Goal: Check status: Check status

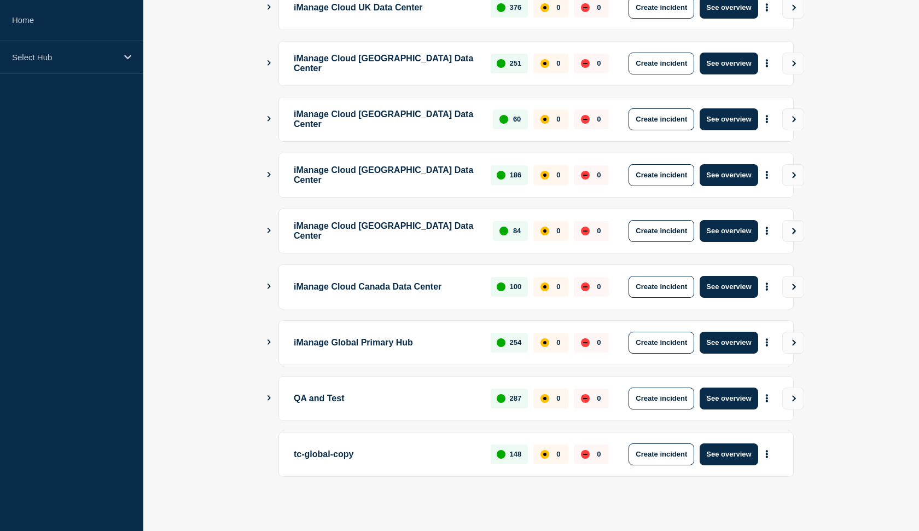
scroll to position [233, 0]
click at [266, 397] on main "iManage Cloud US Data Center 1802 0 0 Create incident See overview iManage Clou…" at bounding box center [531, 221] width 776 height 619
click at [269, 397] on icon "Show Connected Hubs" at bounding box center [269, 397] width 3 height 5
click at [308, 401] on p "QA and Test" at bounding box center [386, 398] width 184 height 22
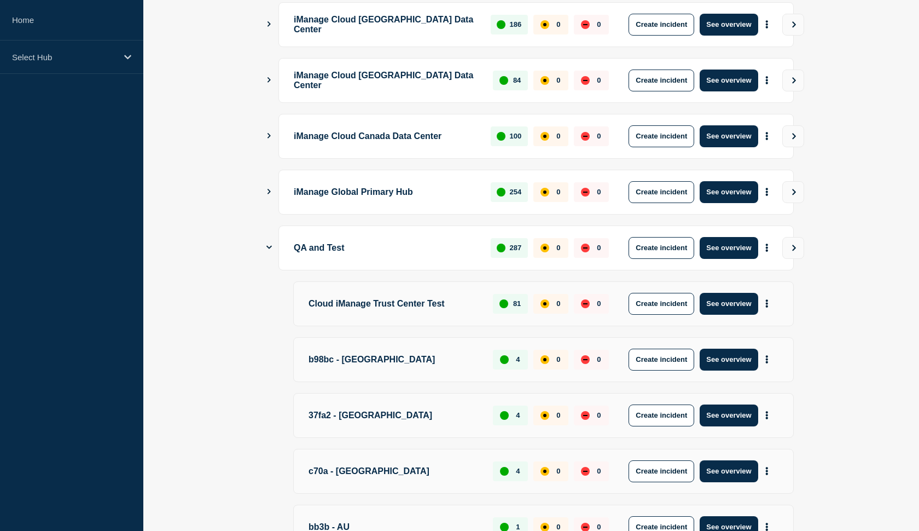
scroll to position [385, 0]
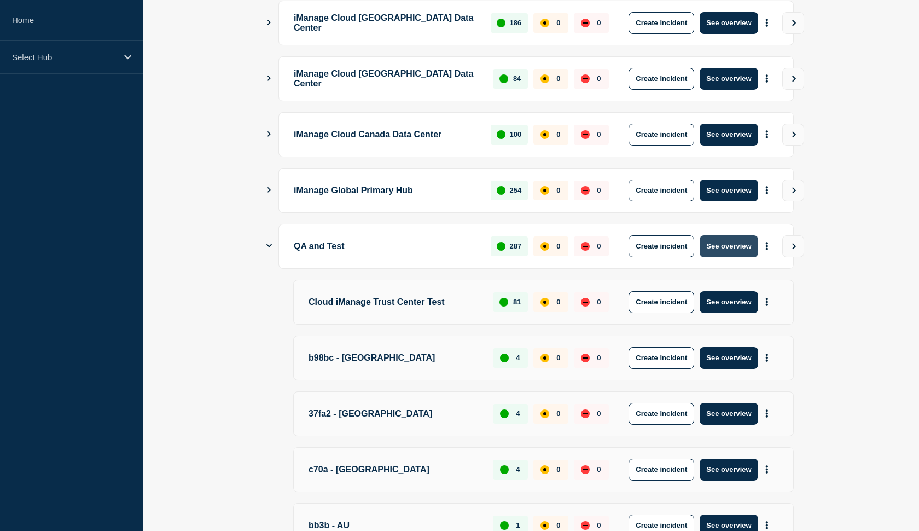
click at [723, 245] on button "See overview" at bounding box center [729, 246] width 58 height 22
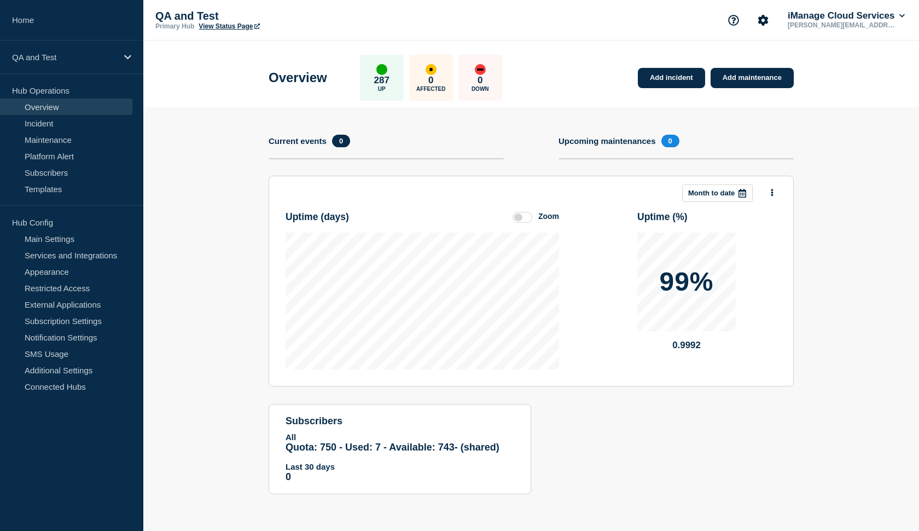
click at [223, 28] on link "View Status Page" at bounding box center [229, 26] width 61 height 8
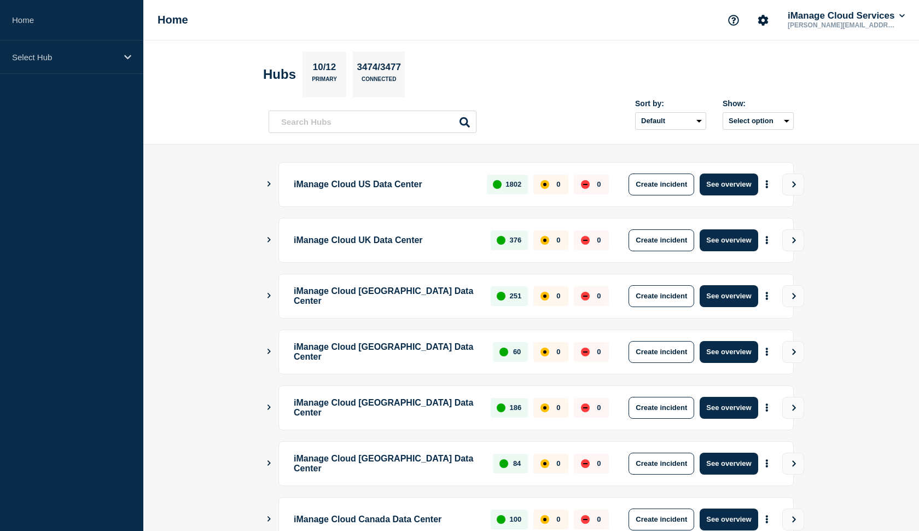
click at [271, 184] on icon "Show Connected Hubs" at bounding box center [268, 183] width 7 height 5
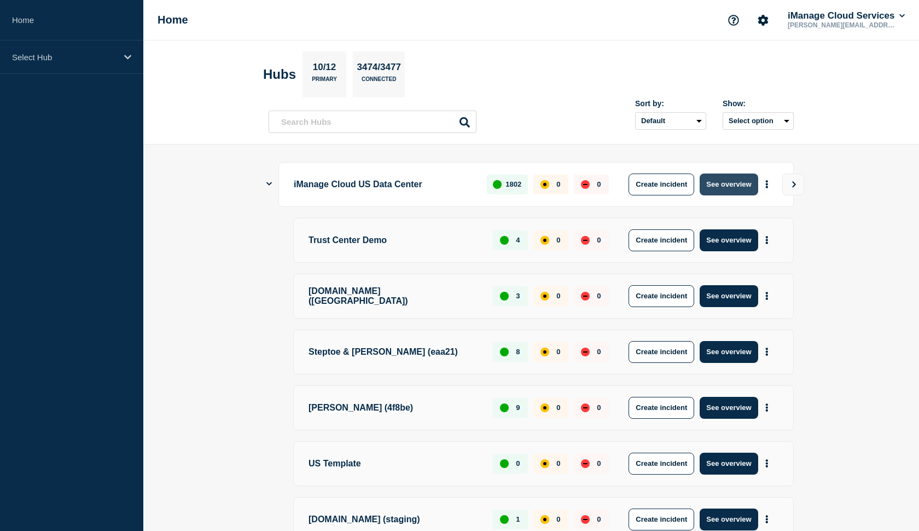
click at [725, 183] on button "See overview" at bounding box center [729, 184] width 58 height 22
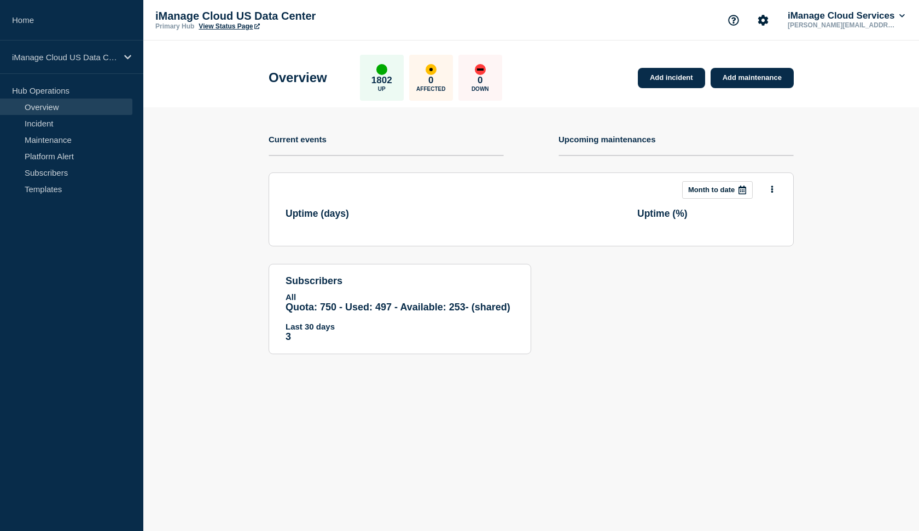
click at [223, 26] on link "View Status Page" at bounding box center [229, 26] width 61 height 8
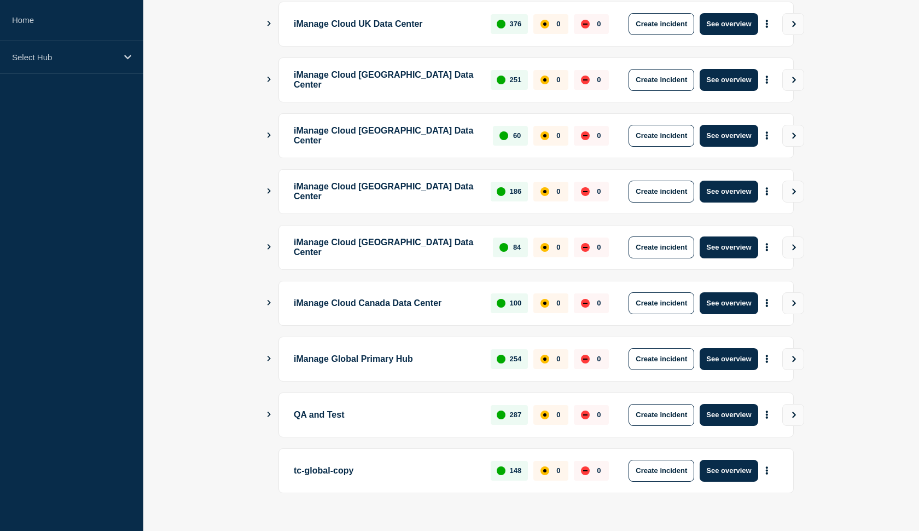
scroll to position [218, 0]
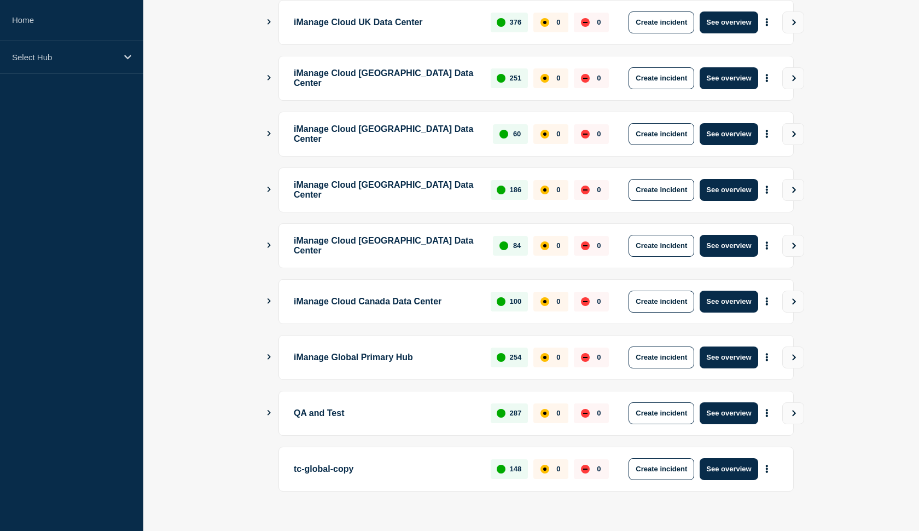
click at [268, 415] on button "Show Connected Hubs" at bounding box center [268, 413] width 5 height 8
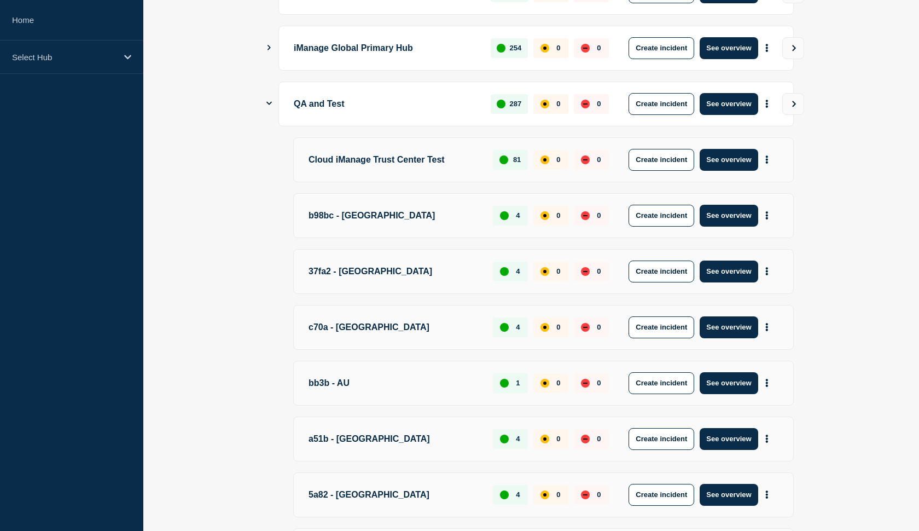
scroll to position [529, 0]
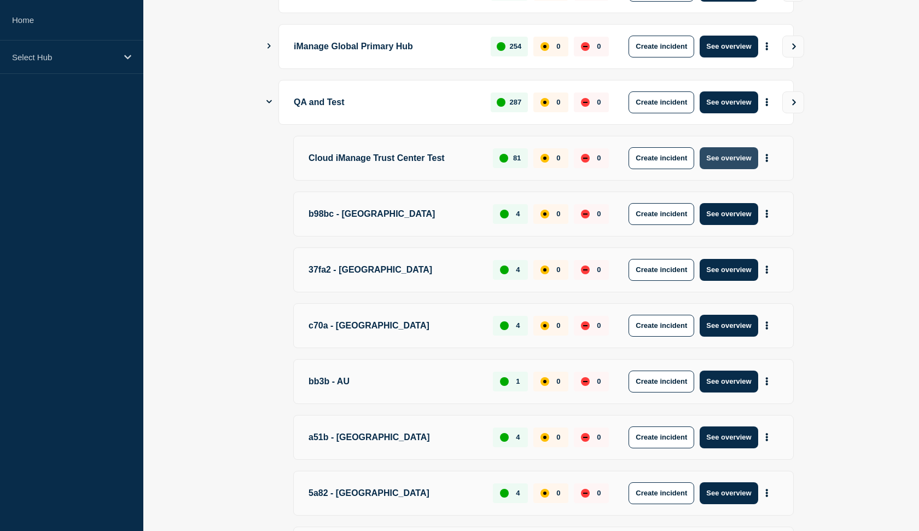
click at [717, 154] on button "See overview" at bounding box center [729, 158] width 58 height 22
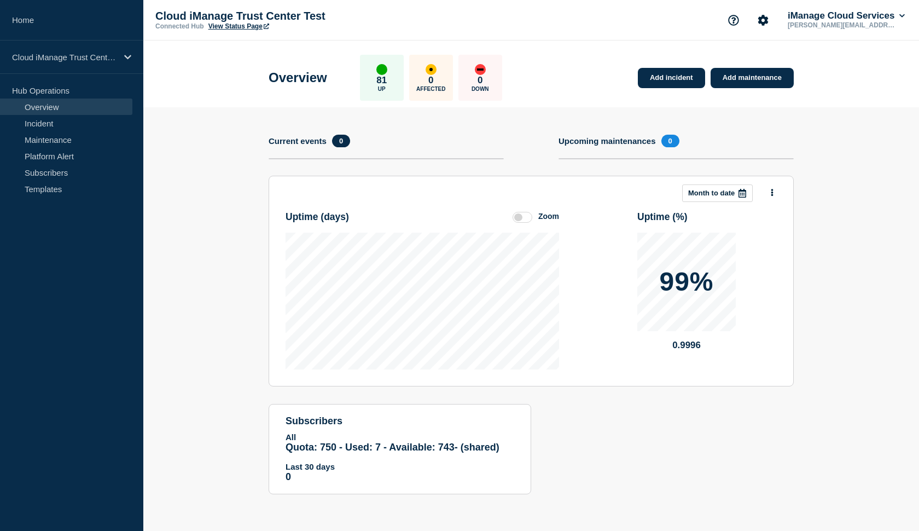
click at [243, 28] on link "View Status Page" at bounding box center [238, 26] width 61 height 8
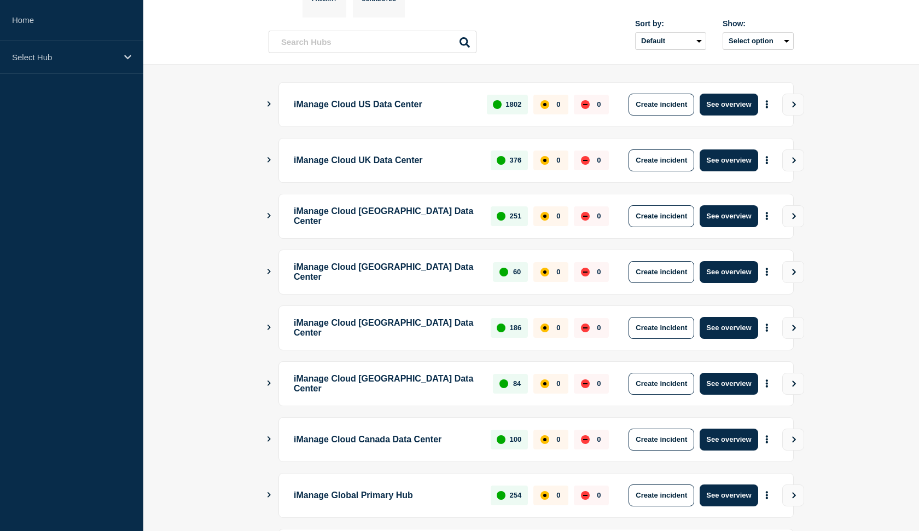
scroll to position [82, 0]
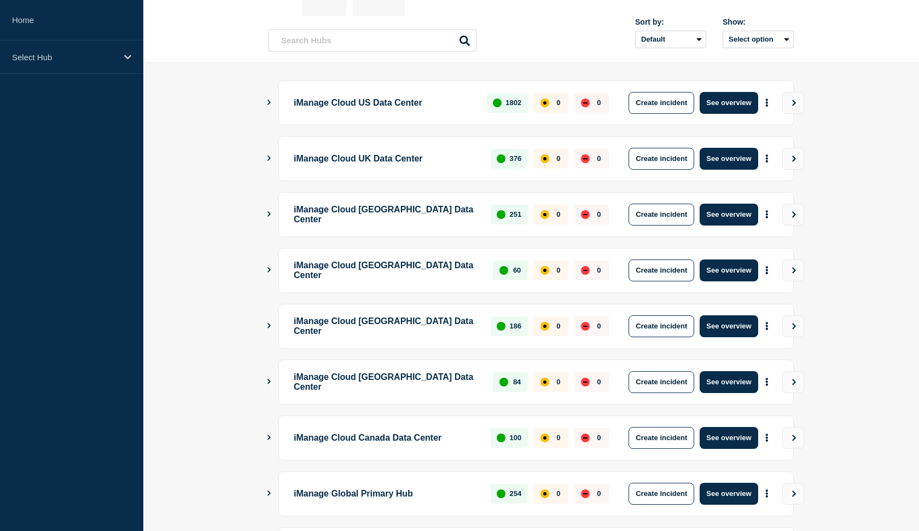
click at [267, 101] on icon "Show Connected Hubs" at bounding box center [268, 102] width 7 height 5
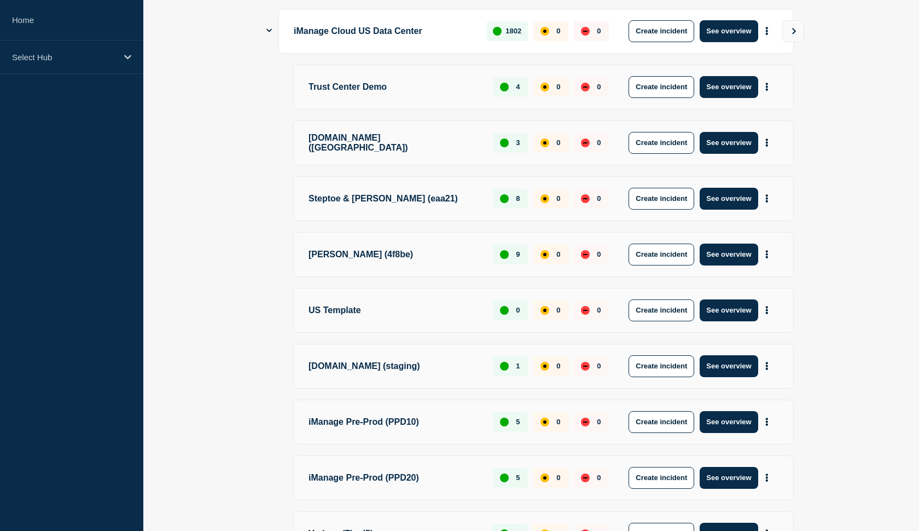
scroll to position [107, 0]
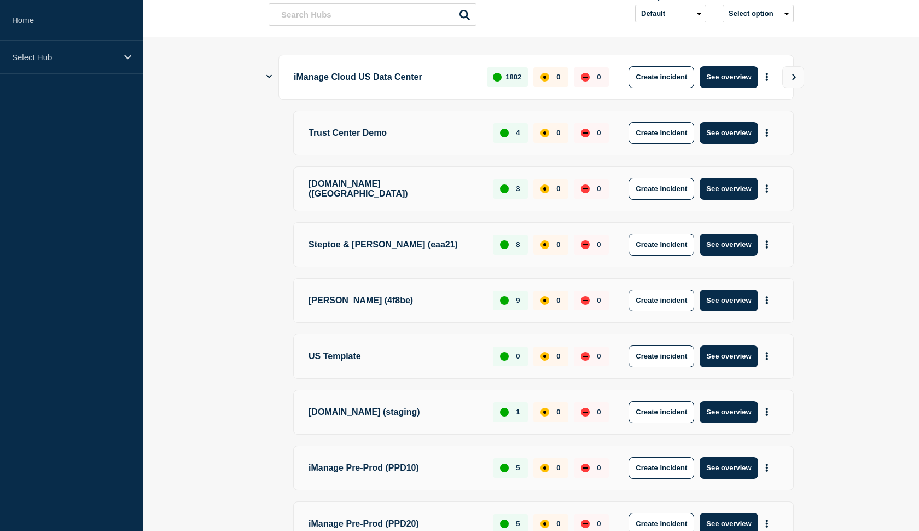
click at [269, 74] on icon "Show Connected Hubs" at bounding box center [268, 76] width 5 height 7
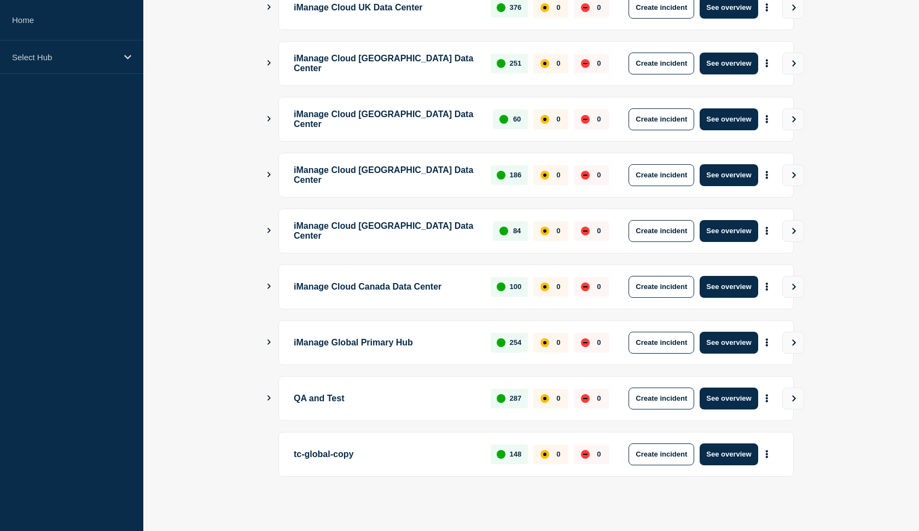
scroll to position [223, 0]
